Goal: Task Accomplishment & Management: Use online tool/utility

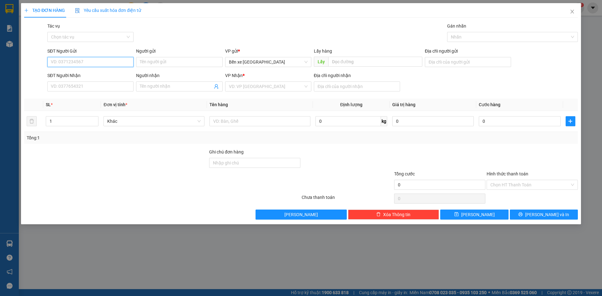
drag, startPoint x: 112, startPoint y: 59, endPoint x: 110, endPoint y: 62, distance: 3.8
click at [111, 61] on input "SĐT Người Gửi" at bounding box center [90, 62] width 86 height 10
click at [243, 58] on span "Bến xe [GEOGRAPHIC_DATA]" at bounding box center [268, 61] width 79 height 9
type input "0907823807"
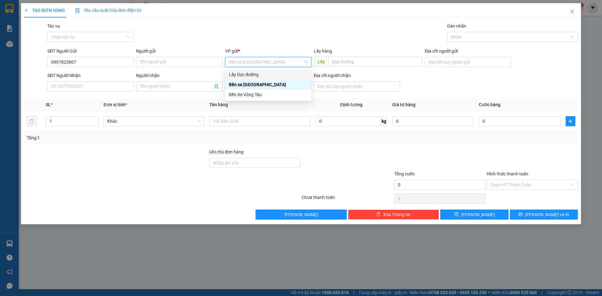
click at [247, 73] on div "Lấy Dọc đường" at bounding box center [268, 74] width 79 height 7
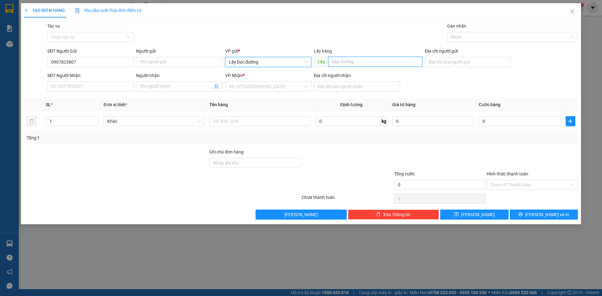
click at [344, 59] on input "text" at bounding box center [375, 62] width 94 height 10
type input "bà đạt"
click at [238, 89] on input "search" at bounding box center [266, 86] width 74 height 9
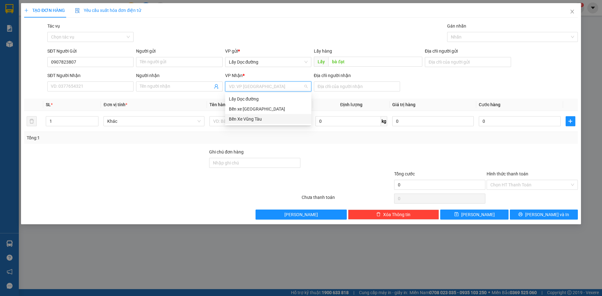
click at [243, 118] on div "Bến Xe Vũng Tàu" at bounding box center [268, 119] width 79 height 7
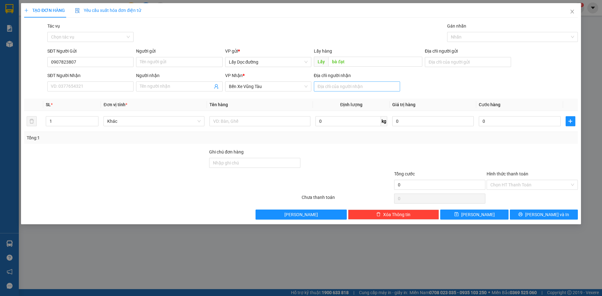
drag, startPoint x: 336, startPoint y: 79, endPoint x: 336, endPoint y: 83, distance: 3.5
click at [336, 81] on div "Địa chỉ người nhận" at bounding box center [357, 76] width 86 height 9
click at [336, 83] on input "Địa chỉ người nhận" at bounding box center [357, 87] width 86 height 10
type input "đô lương"
click at [285, 127] on div at bounding box center [260, 121] width 101 height 13
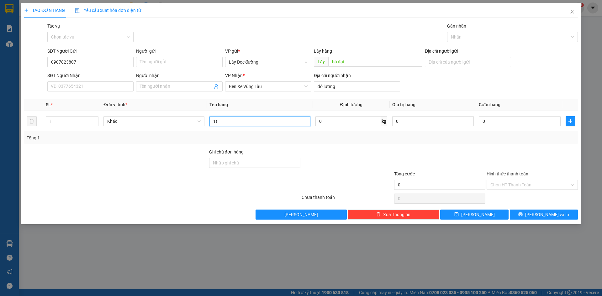
type input "1t"
click at [481, 209] on div "Transit Pickup Surcharge Ids Transit Deliver Surcharge Ids Transit Deliver Surc…" at bounding box center [301, 121] width 554 height 197
click at [480, 213] on span "[PERSON_NAME]" at bounding box center [478, 214] width 34 height 7
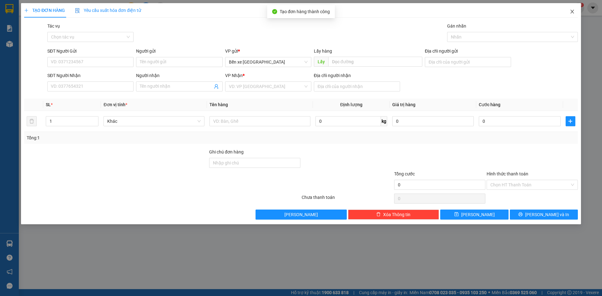
click at [573, 15] on span "Close" at bounding box center [573, 12] width 18 height 18
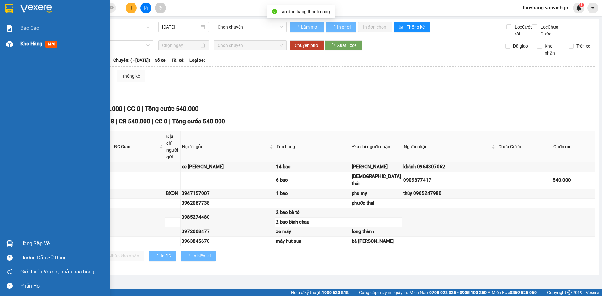
click at [5, 36] on div "Kho hàng mới" at bounding box center [55, 44] width 110 height 16
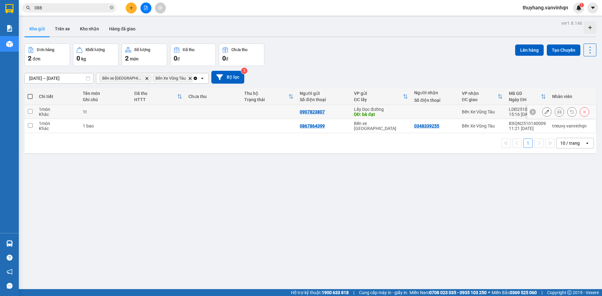
click at [243, 109] on td at bounding box center [269, 112] width 56 height 14
checkbox input "true"
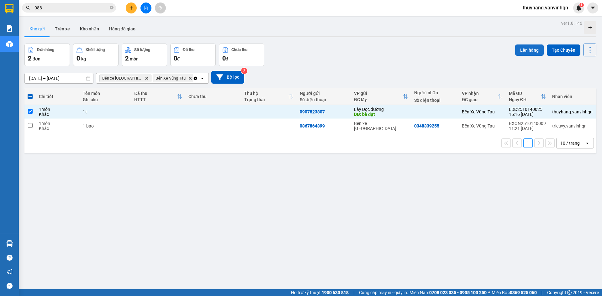
click at [532, 49] on button "Lên hàng" at bounding box center [529, 50] width 29 height 11
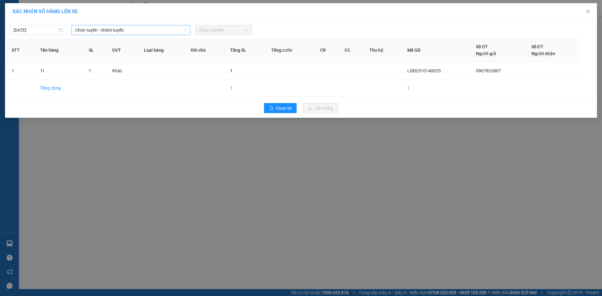
click at [118, 32] on span "Chọn tuyến - nhóm tuyến" at bounding box center [130, 29] width 111 height 9
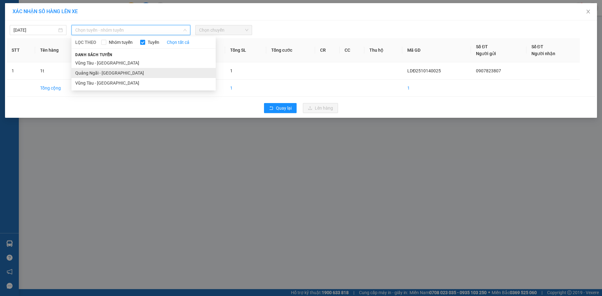
click at [119, 73] on li "Quảng Ngãi - [GEOGRAPHIC_DATA]" at bounding box center [144, 73] width 144 height 10
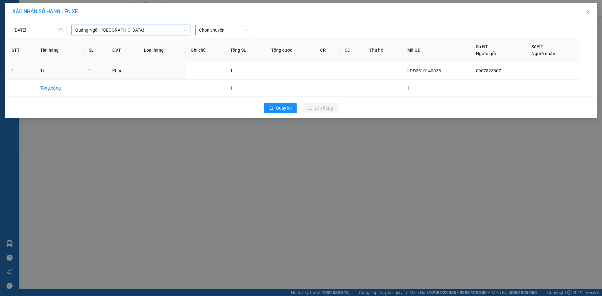
click at [210, 29] on span "Chọn chuyến" at bounding box center [223, 29] width 49 height 9
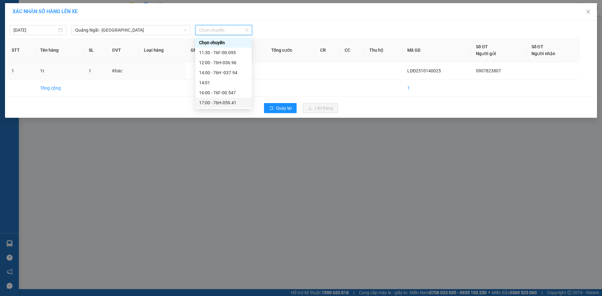
click at [241, 104] on div "17:00 - 76H-059.41" at bounding box center [223, 102] width 49 height 7
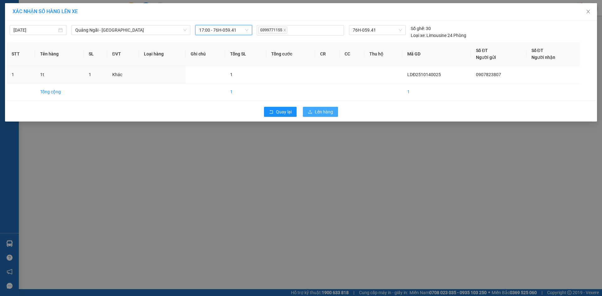
click at [313, 110] on button "Lên hàng" at bounding box center [320, 112] width 35 height 10
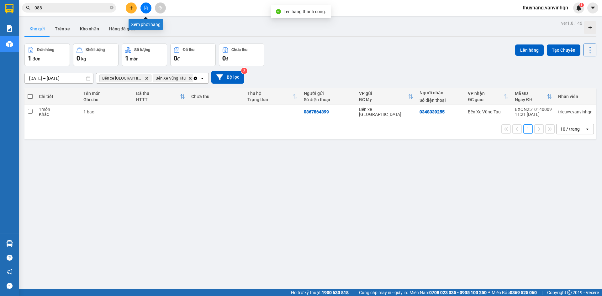
click at [147, 9] on icon "file-add" at bounding box center [145, 8] width 3 height 4
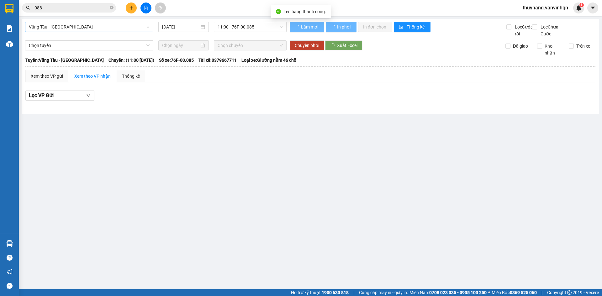
click at [82, 25] on span "Vũng Tàu - [GEOGRAPHIC_DATA]" at bounding box center [89, 26] width 121 height 9
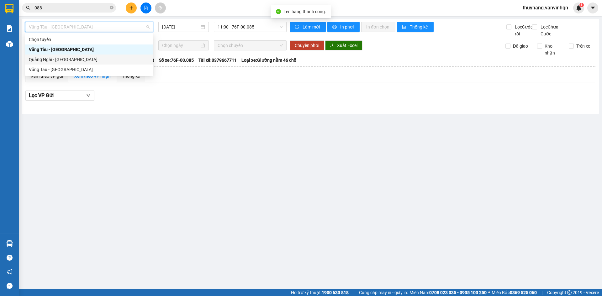
click at [87, 59] on div "Quảng Ngãi - [GEOGRAPHIC_DATA]" at bounding box center [89, 59] width 121 height 7
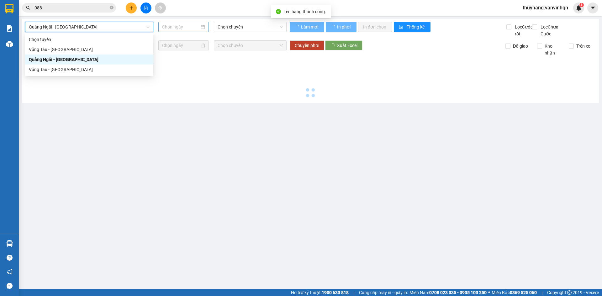
type input "[DATE]"
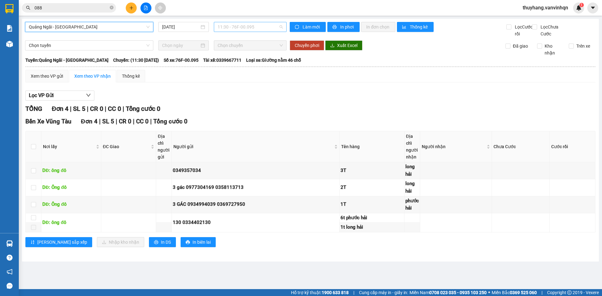
click at [261, 29] on span "11:30 - 76F-00.095" at bounding box center [250, 26] width 65 height 9
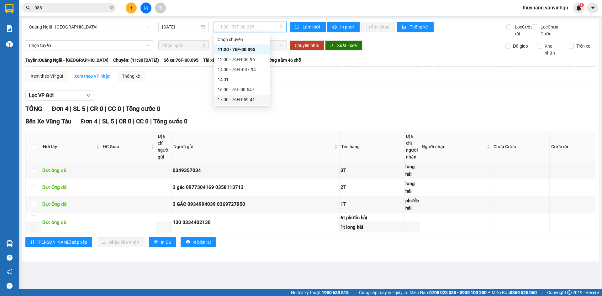
click at [256, 98] on div "17:00 - 76H-059.41" at bounding box center [242, 99] width 49 height 7
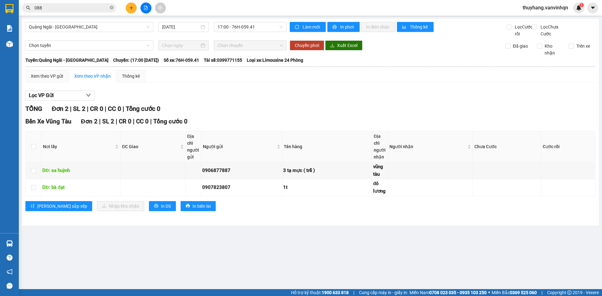
click at [354, 101] on div "Lọc VP Gửi" at bounding box center [310, 96] width 570 height 10
click at [293, 93] on div "Xem theo VP gửi Xem theo VP nhận Thống kê Lọc VP Gửi TỔNG Đơn 2 | SL 2 | CR 0 …" at bounding box center [310, 144] width 570 height 149
click at [294, 94] on div "Xem theo VP gửi Xem theo VP nhận Thống kê Lọc VP Gửi TỔNG Đơn 2 | SL 2 | CR 0 …" at bounding box center [310, 144] width 570 height 149
click at [256, 29] on span "17:00 - 76H-059.41" at bounding box center [250, 26] width 65 height 9
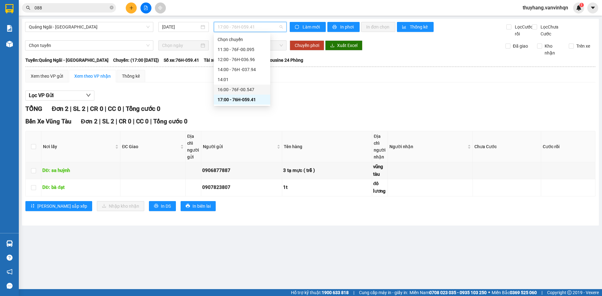
click at [251, 90] on div "16:00 - 76F-00.547" at bounding box center [242, 89] width 49 height 7
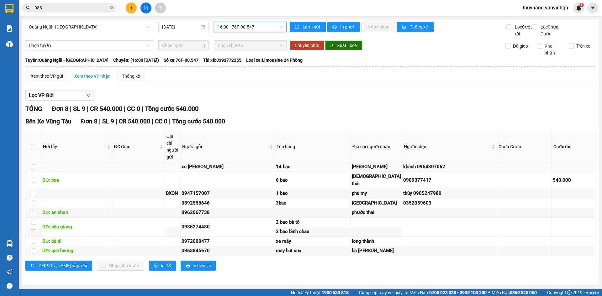
scroll to position [43, 0]
